Goal: Task Accomplishment & Management: Complete application form

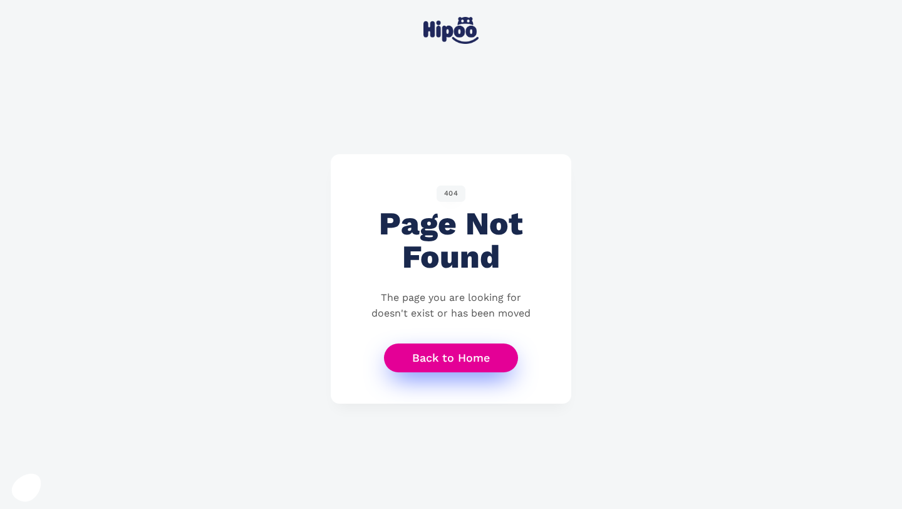
click at [457, 359] on link "Back to Home" at bounding box center [451, 357] width 134 height 29
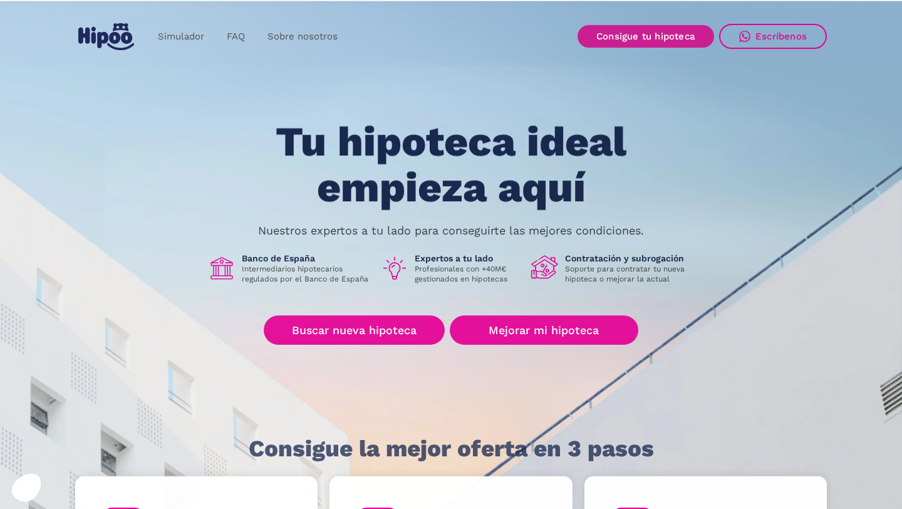
click at [655, 36] on link "Consigue tu hipoteca" at bounding box center [645, 36] width 137 height 23
